Goal: Information Seeking & Learning: Learn about a topic

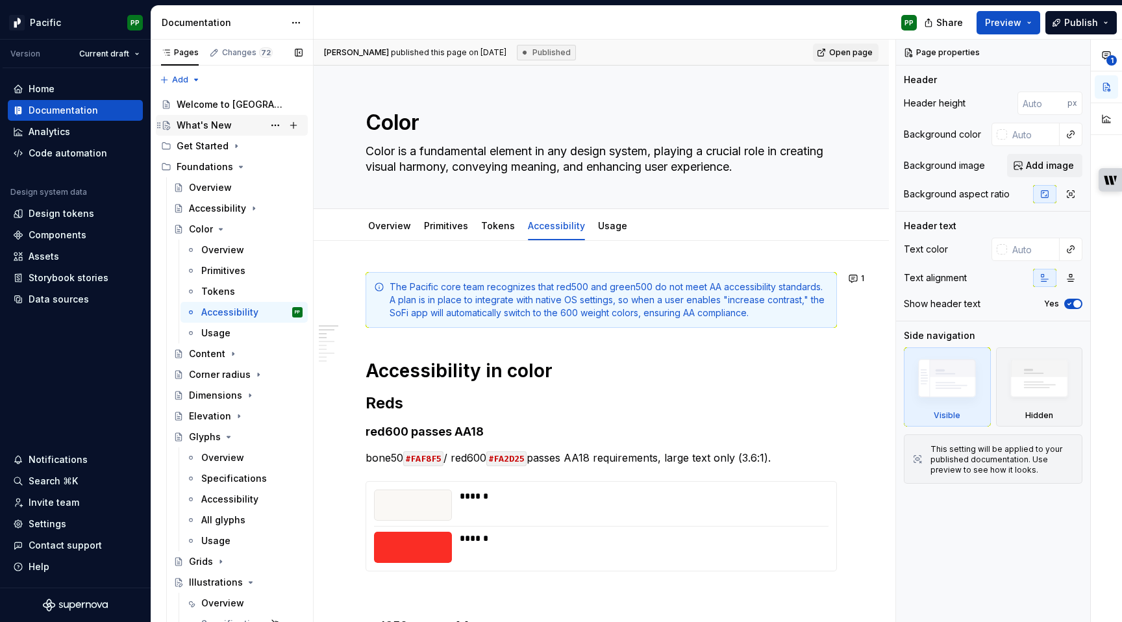
click at [224, 124] on div "What's New" at bounding box center [204, 125] width 55 height 13
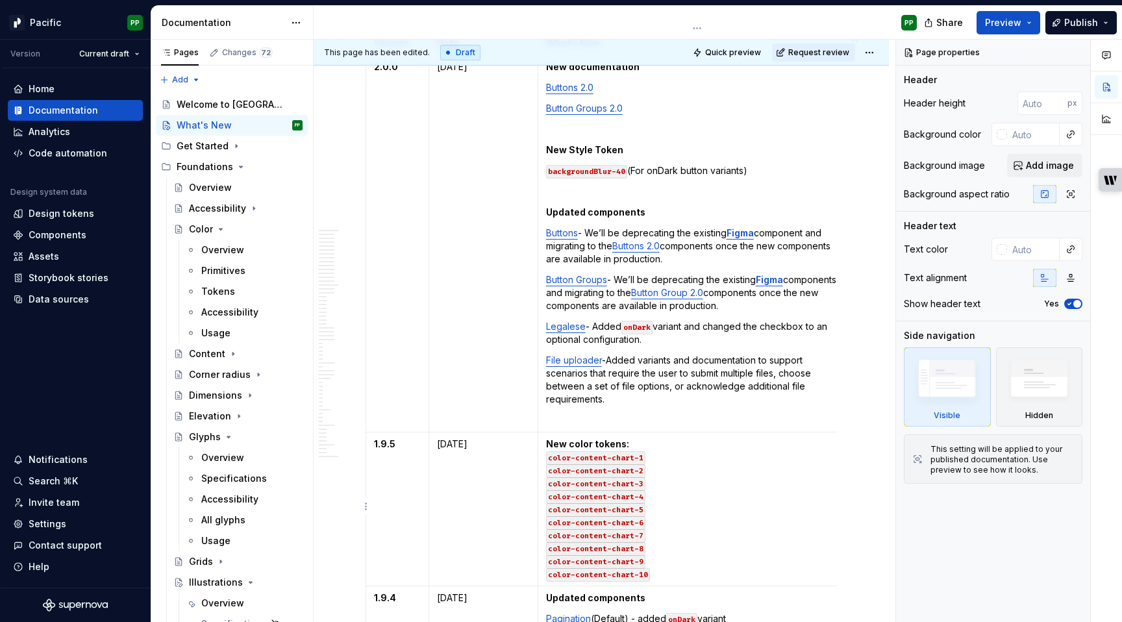
scroll to position [899, 0]
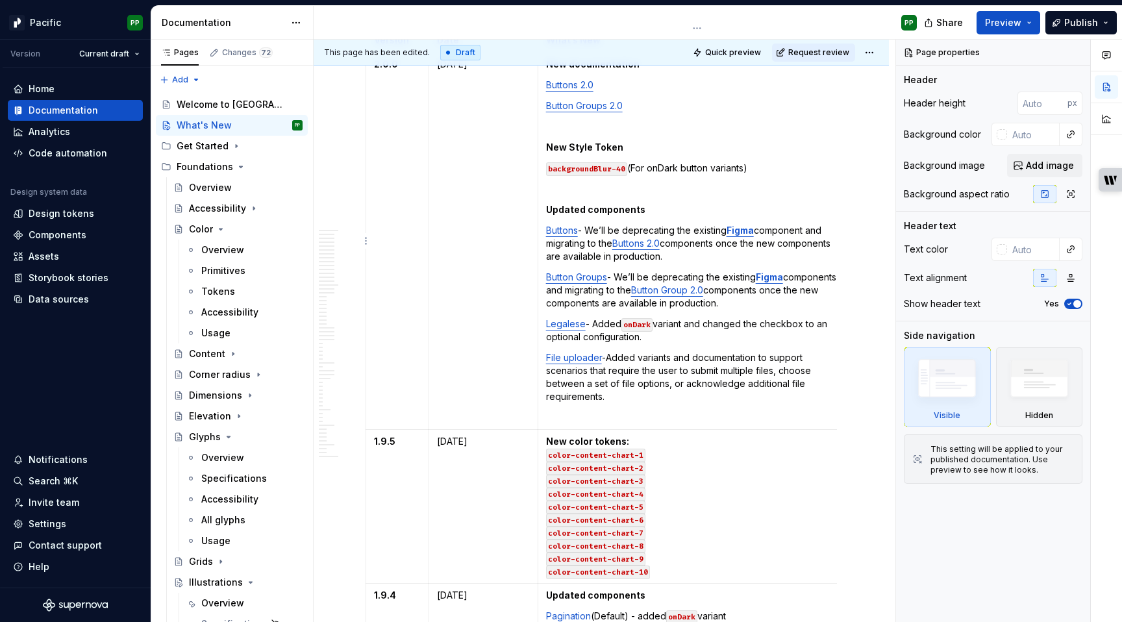
click at [642, 397] on p "File uploader - Added variants and documentation to support scenarios that requ…" at bounding box center [697, 377] width 302 height 52
type textarea "*"
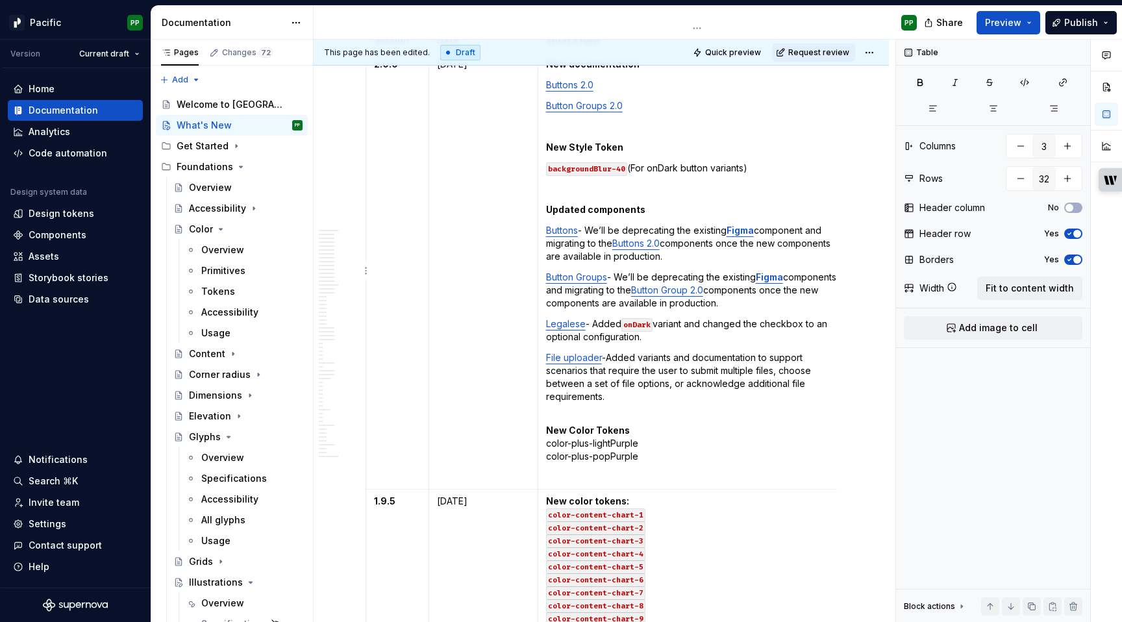
click at [619, 414] on p "New Color Tokens color-plus-lightPurple color-plus-popPurple" at bounding box center [697, 437] width 302 height 52
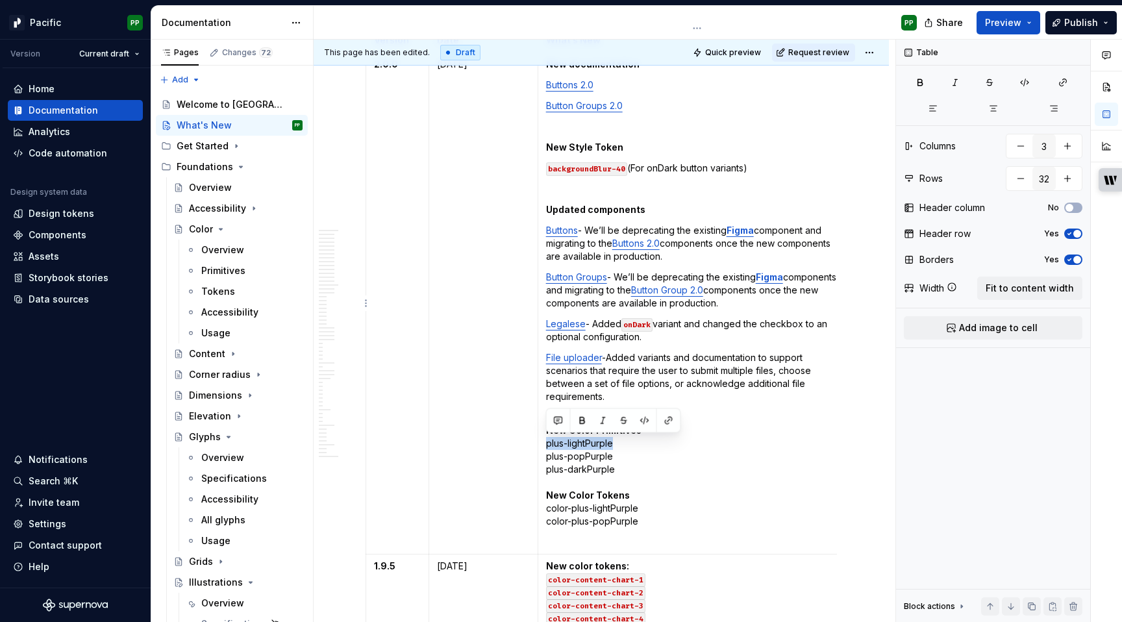
drag, startPoint x: 616, startPoint y: 441, endPoint x: 542, endPoint y: 442, distance: 74.0
click at [542, 442] on td "New documentation Buttons 2.0 Button Groups 2.0 New Style Token backgroundBlur-…" at bounding box center [697, 304] width 318 height 502
click at [639, 421] on button "button" at bounding box center [645, 421] width 18 height 18
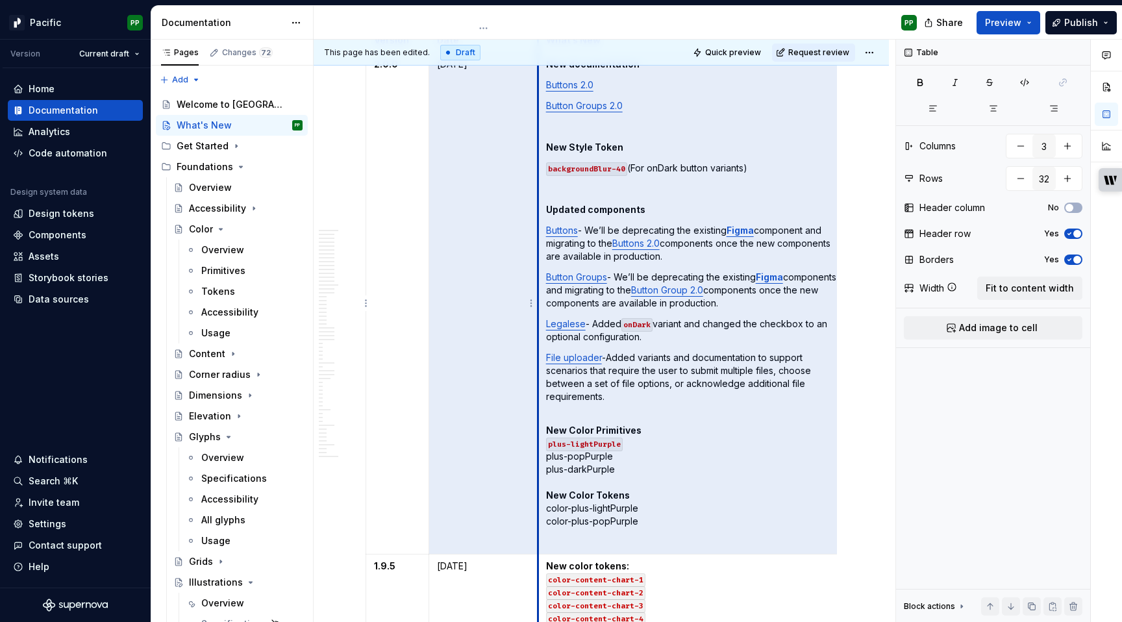
drag, startPoint x: 612, startPoint y: 458, endPoint x: 536, endPoint y: 459, distance: 76.6
click at [536, 459] on tr "2.0.0 [DATE] New documentation Buttons 2.0 Button Groups 2.0 New Style Token ba…" at bounding box center [611, 304] width 490 height 502
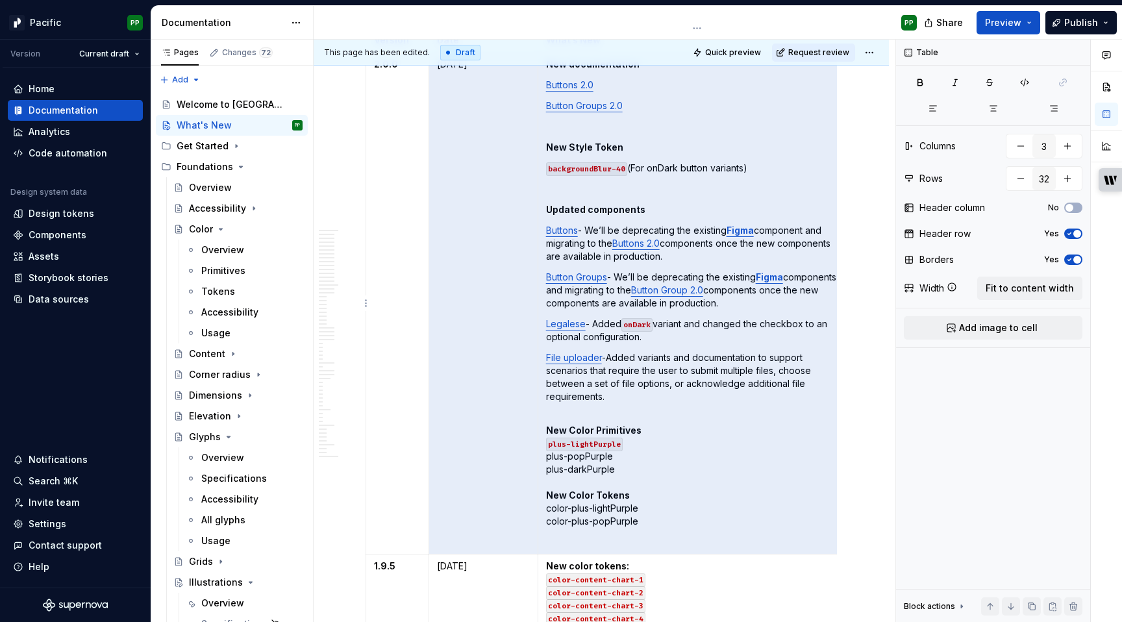
click at [620, 469] on p "New Color Primitives plus-lightPurple plus-popPurple plus-darkPurple New Color …" at bounding box center [697, 469] width 302 height 117
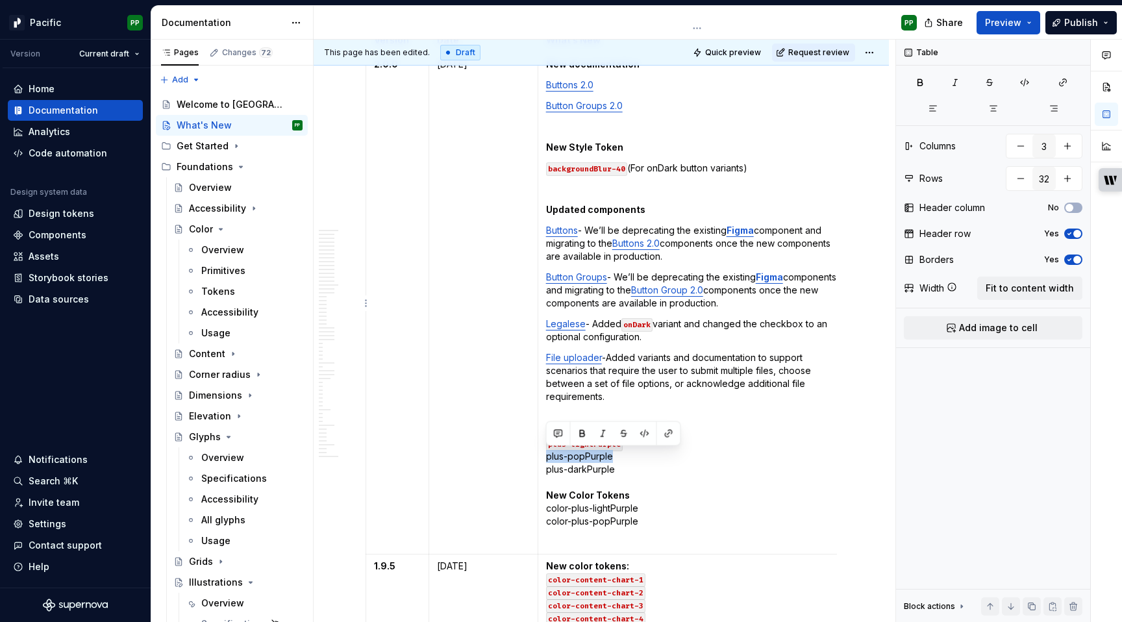
drag, startPoint x: 610, startPoint y: 456, endPoint x: 547, endPoint y: 458, distance: 63.7
click at [547, 458] on p "New Color Primitives plus-lightPurple plus-popPurple plus-darkPurple New Color …" at bounding box center [697, 469] width 302 height 117
click at [645, 435] on button "button" at bounding box center [645, 434] width 18 height 18
click at [616, 470] on p "New Color Primitives plus-lightPurple plus-popPurple plus-darkPurple New Color …" at bounding box center [697, 469] width 302 height 117
click at [545, 471] on td "New documentation Buttons 2.0 Button Groups 2.0 New Style Token backgroundBlur-…" at bounding box center [697, 304] width 318 height 502
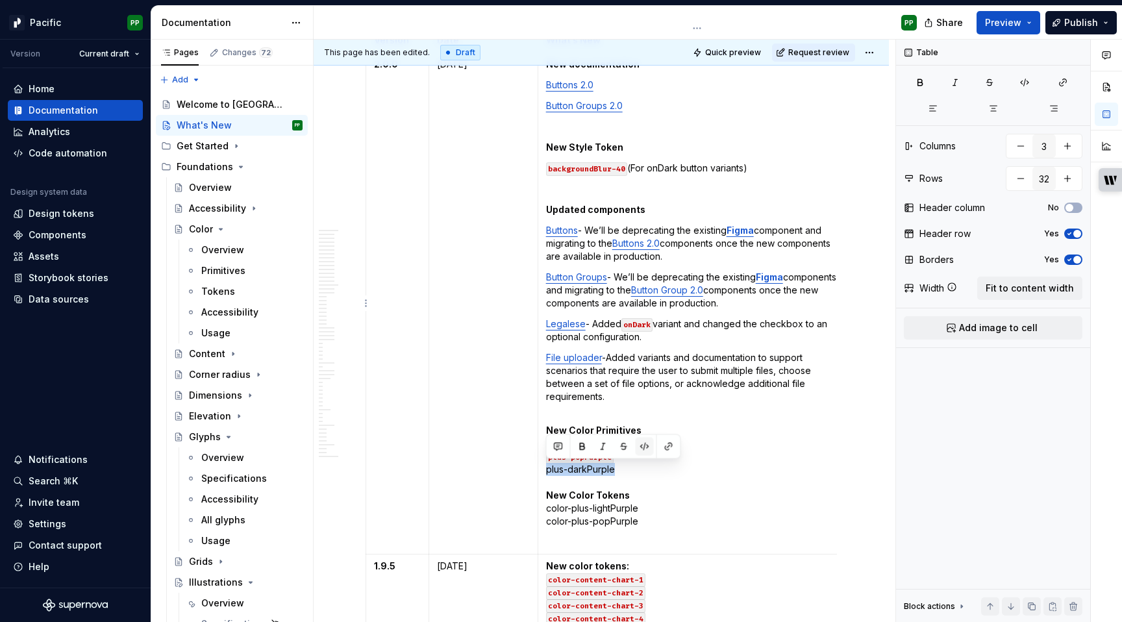
click at [643, 443] on button "button" at bounding box center [645, 447] width 18 height 18
click at [637, 497] on p "New Color Primitives plus-lightPurple plus-popPurple plus-darkPurple New Color …" at bounding box center [697, 469] width 302 height 117
drag, startPoint x: 639, startPoint y: 510, endPoint x: 545, endPoint y: 508, distance: 93.5
click at [546, 508] on p "New Color Primitives plus-lightPurple plus-popPurple plus-darkPurple New Color …" at bounding box center [697, 469] width 302 height 117
click at [645, 482] on button "button" at bounding box center [645, 486] width 18 height 18
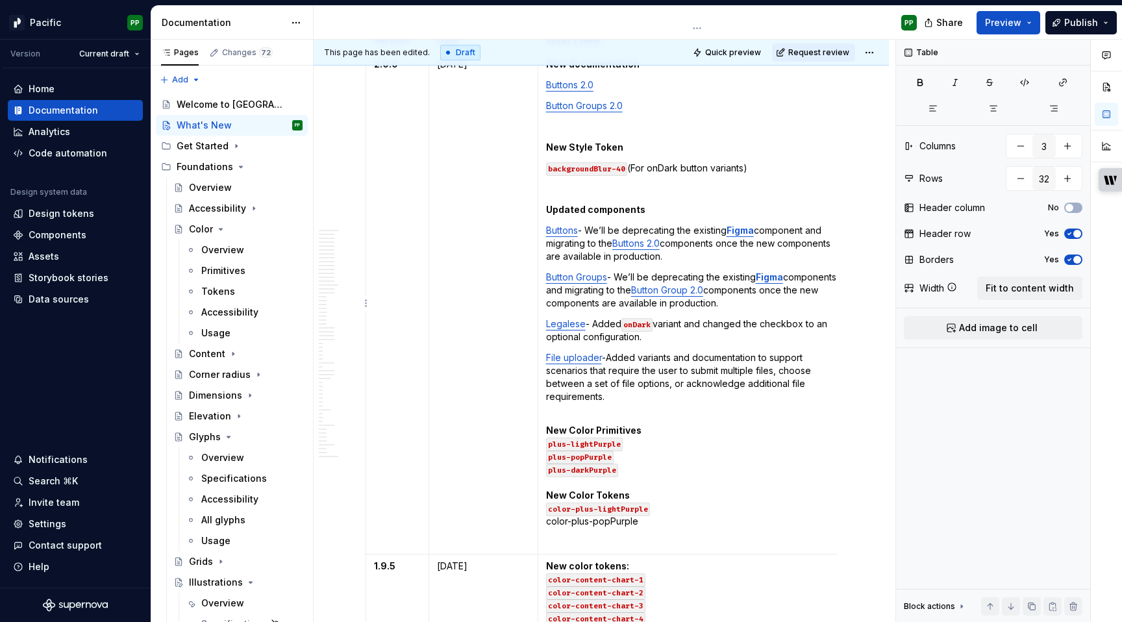
click at [642, 525] on p "New Color Primitives plus-lightPurple plus-popPurple plus-darkPurple New Color …" at bounding box center [697, 469] width 302 height 117
click at [546, 524] on p "New Color Primitives plus-lightPurple plus-popPurple plus-darkPurple New Color …" at bounding box center [697, 469] width 302 height 117
click at [646, 497] on button "button" at bounding box center [645, 499] width 18 height 18
click at [652, 523] on p "New Color Primitives plus-lightPurple plus-popPurple plus-darkPurple New Color …" at bounding box center [697, 469] width 302 height 117
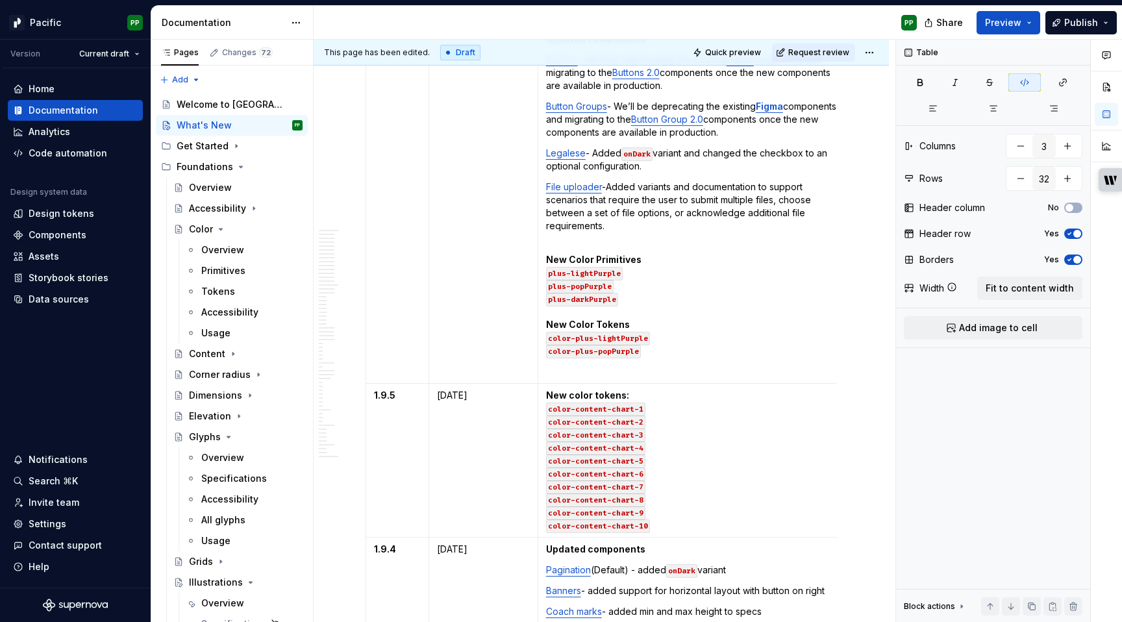
scroll to position [1043, 0]
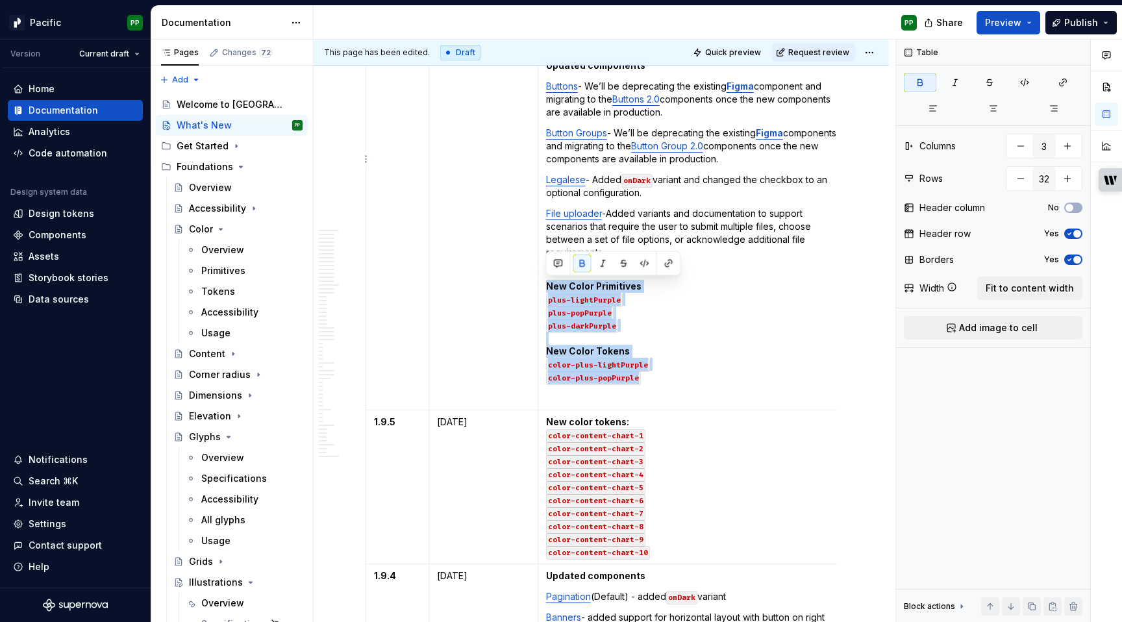
drag, startPoint x: 651, startPoint y: 379, endPoint x: 541, endPoint y: 290, distance: 141.4
click at [541, 290] on td "New documentation Buttons 2.0 Button Groups 2.0 New Style Token backgroundBlur-…" at bounding box center [697, 159] width 318 height 502
copy p "New Color Primitives plus-lightPurple plus-popPurple plus-darkPurple New Color …"
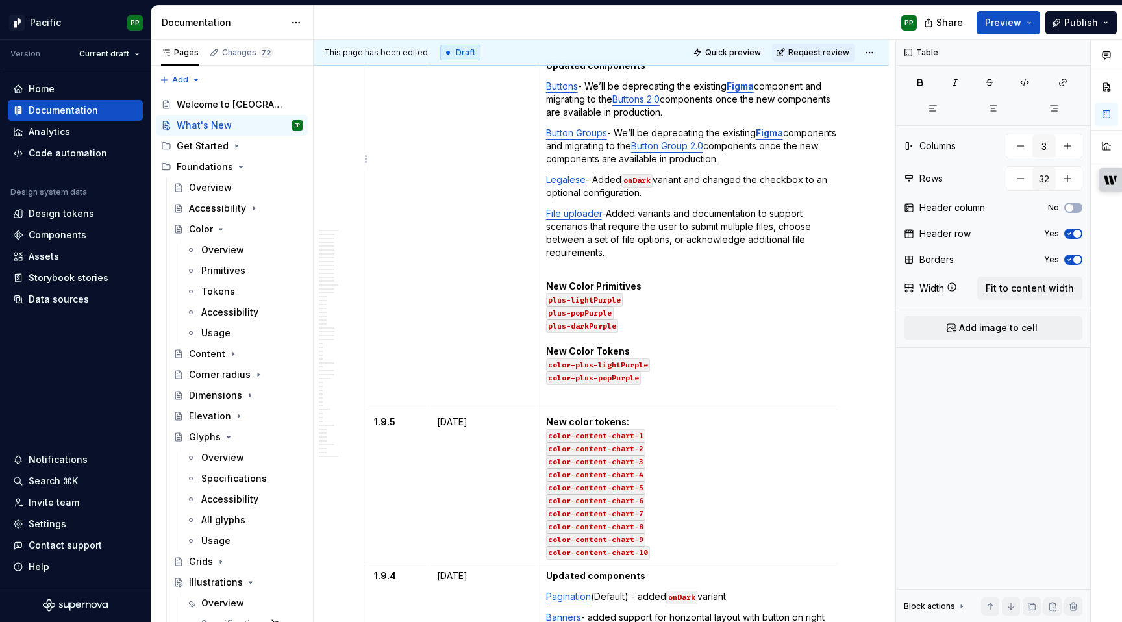
click at [695, 393] on p at bounding box center [697, 398] width 302 height 13
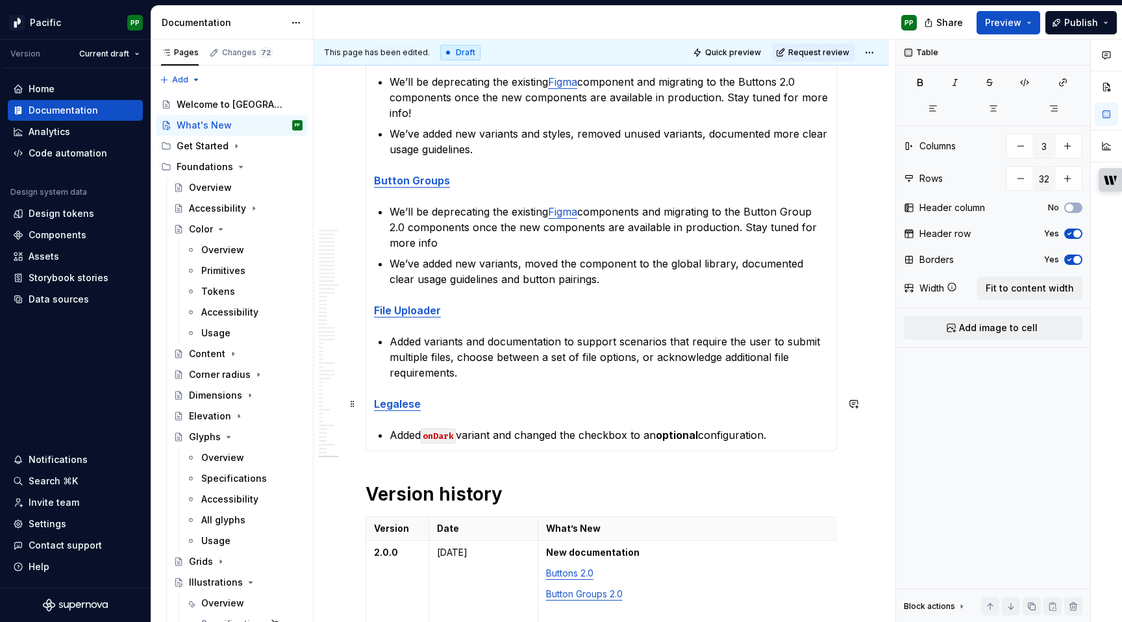
scroll to position [405, 0]
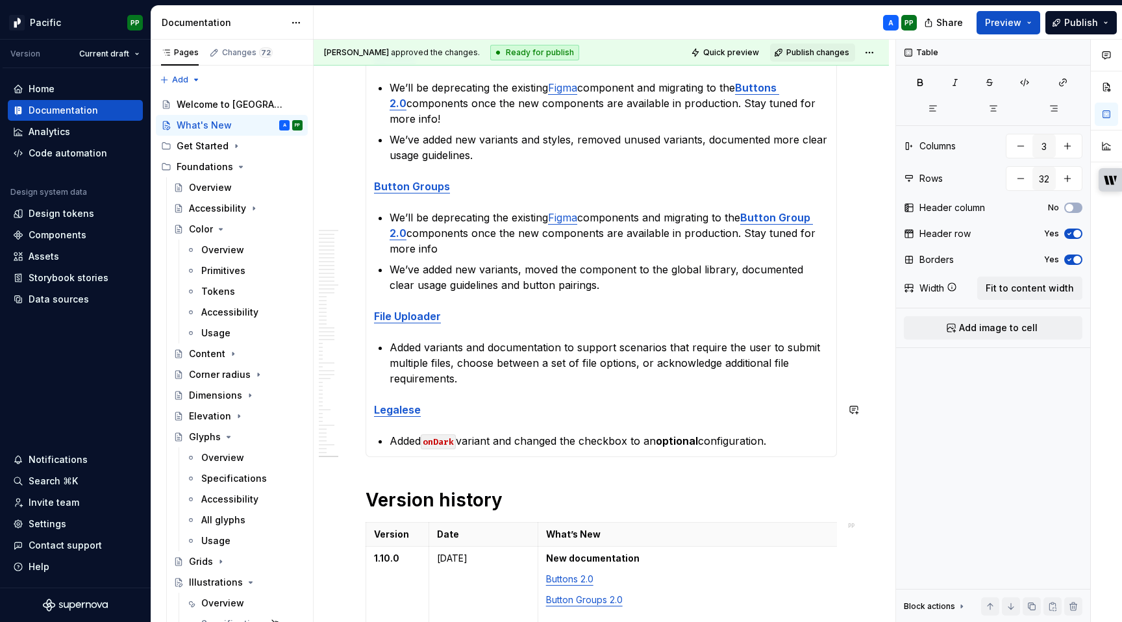
type textarea "*"
